Goal: Information Seeking & Learning: Learn about a topic

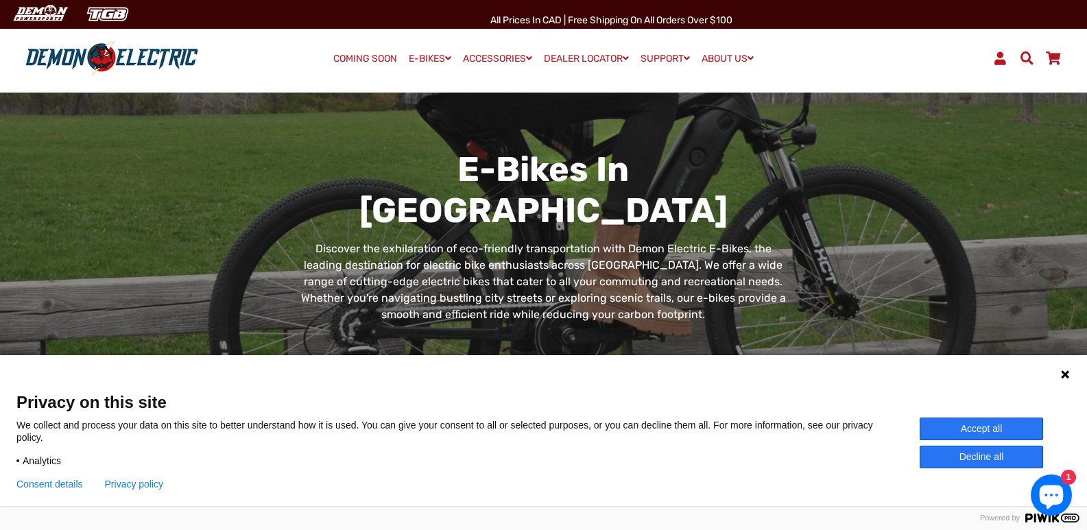
click at [1067, 375] on icon at bounding box center [1065, 374] width 8 height 8
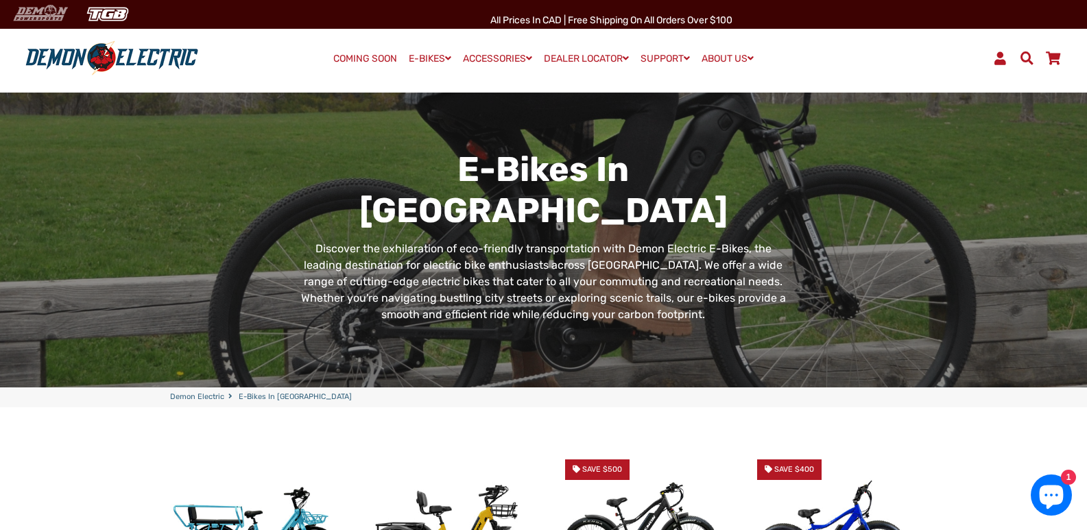
click at [44, 13] on img at bounding box center [40, 14] width 66 height 23
click at [736, 86] on link "About Us" at bounding box center [728, 87] width 62 height 29
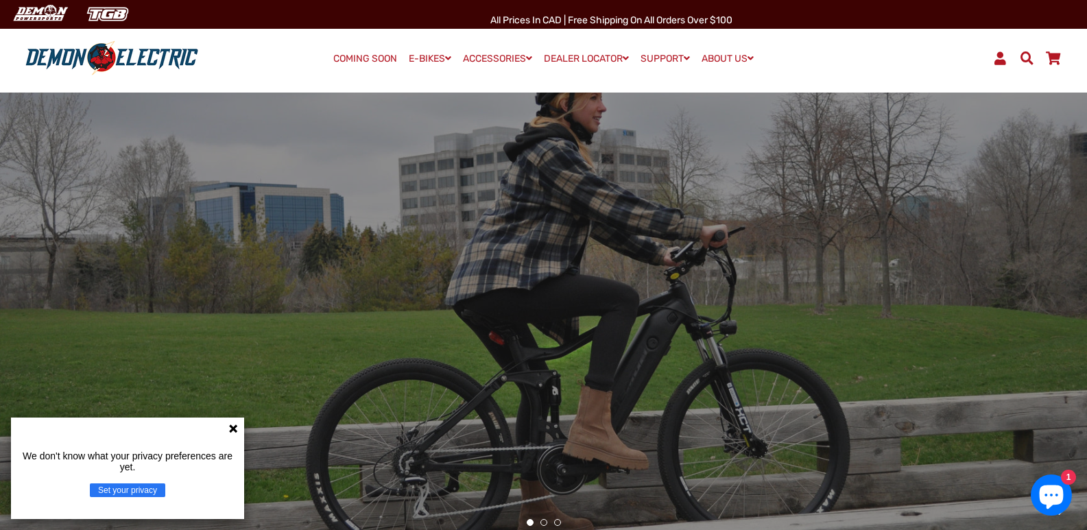
click at [231, 433] on icon at bounding box center [233, 428] width 11 height 11
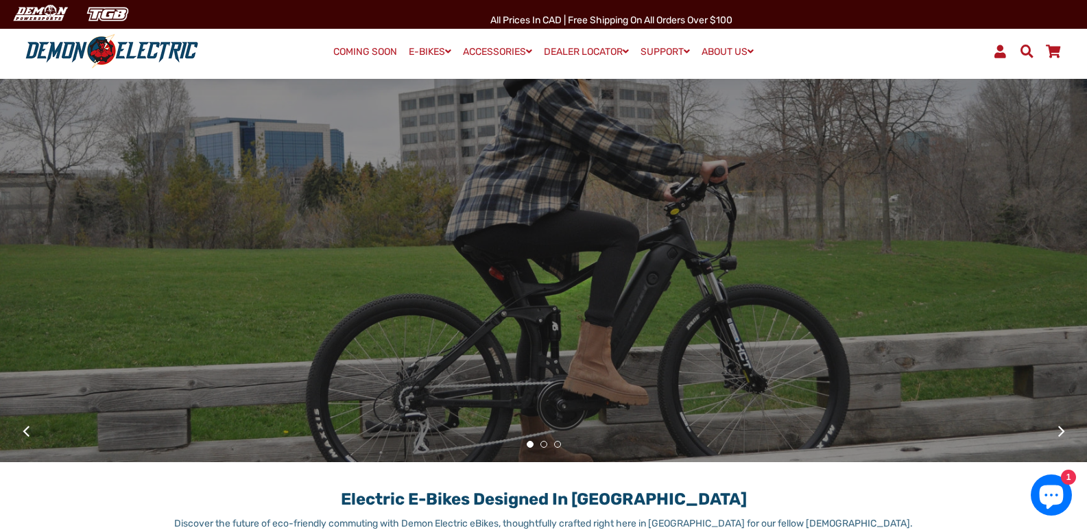
scroll to position [69, 0]
